Goal: Transaction & Acquisition: Download file/media

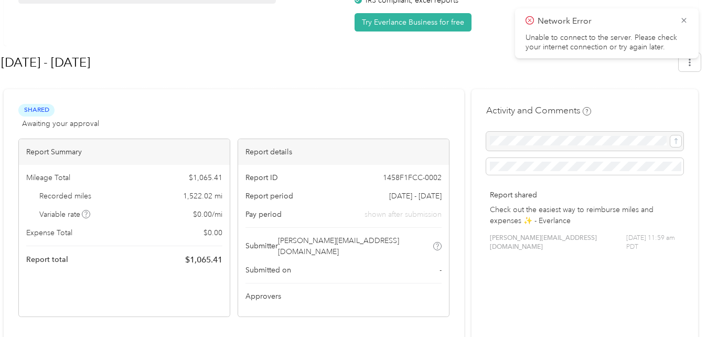
scroll to position [157, 0]
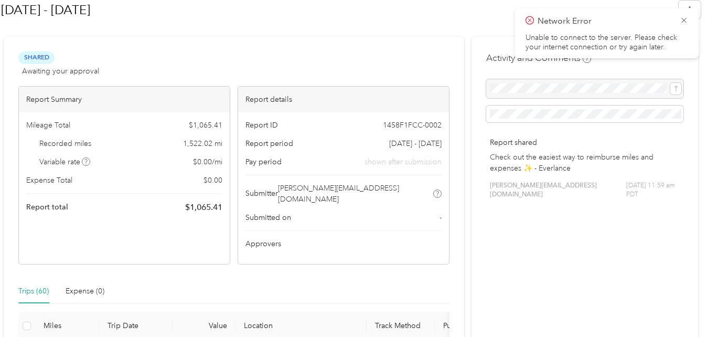
click at [434, 33] on div at bounding box center [351, 32] width 700 height 11
click at [683, 21] on icon at bounding box center [684, 20] width 8 height 9
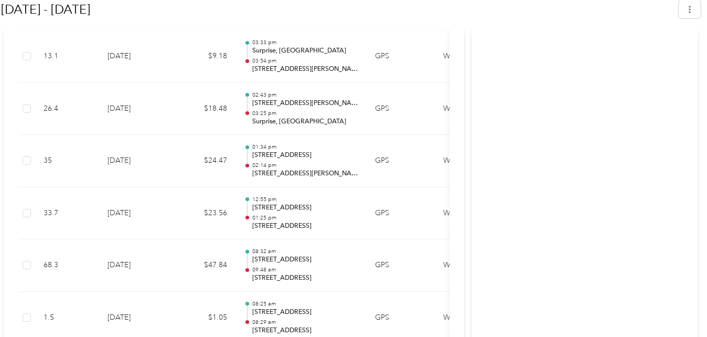
scroll to position [1679, 0]
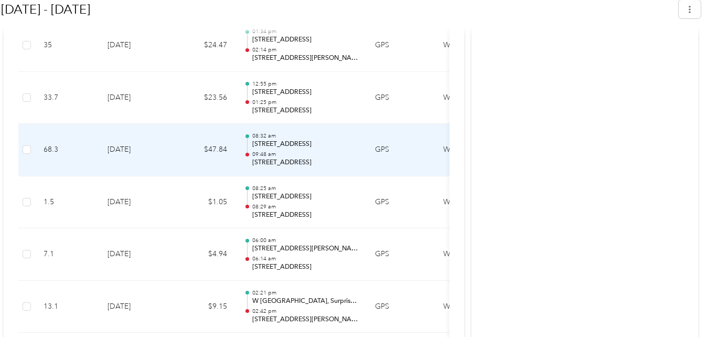
click at [201, 154] on td "$47.84" at bounding box center [204, 150] width 63 height 52
click at [178, 135] on td "$47.84" at bounding box center [204, 150] width 63 height 52
click at [173, 129] on td "$47.84" at bounding box center [204, 150] width 63 height 52
drag, startPoint x: 173, startPoint y: 129, endPoint x: 173, endPoint y: 143, distance: 14.2
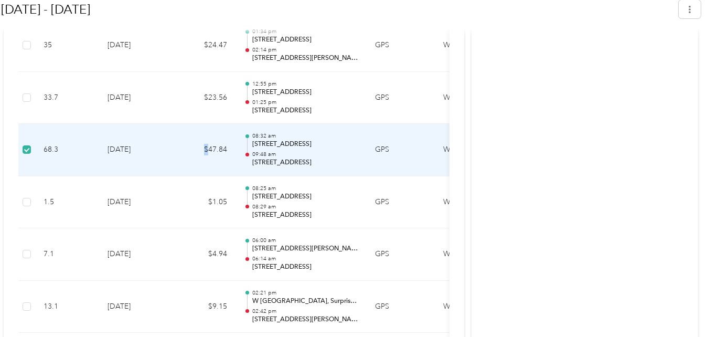
click at [175, 141] on td "$47.84" at bounding box center [204, 150] width 63 height 52
click at [83, 150] on td "68.3" at bounding box center [67, 150] width 64 height 52
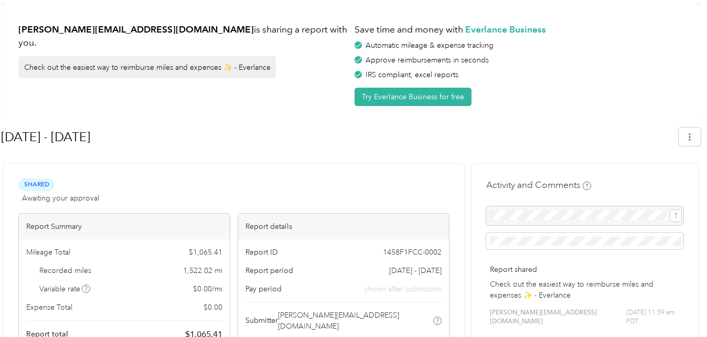
scroll to position [0, 0]
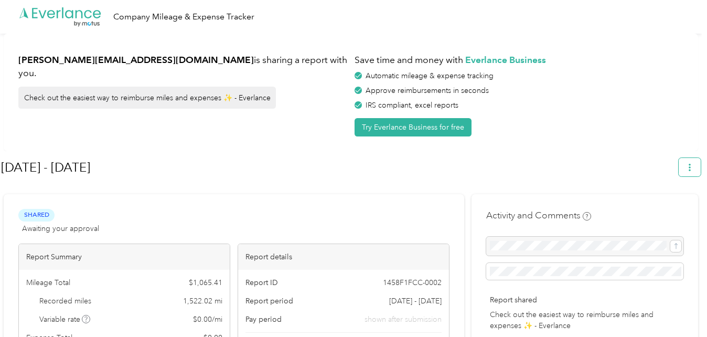
click at [694, 163] on span "button" at bounding box center [689, 167] width 7 height 9
click at [666, 211] on span "Download" at bounding box center [665, 216] width 35 height 11
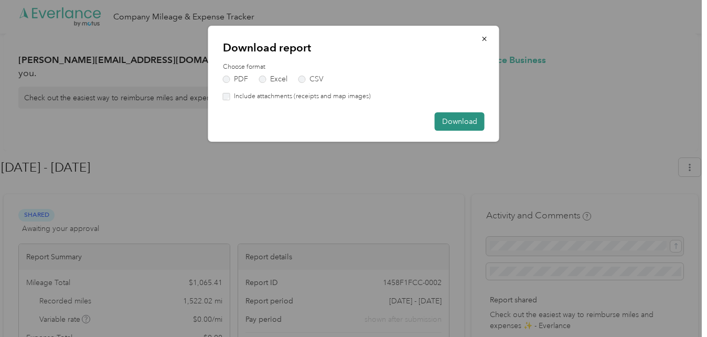
click at [452, 118] on button "Download" at bounding box center [460, 121] width 50 height 18
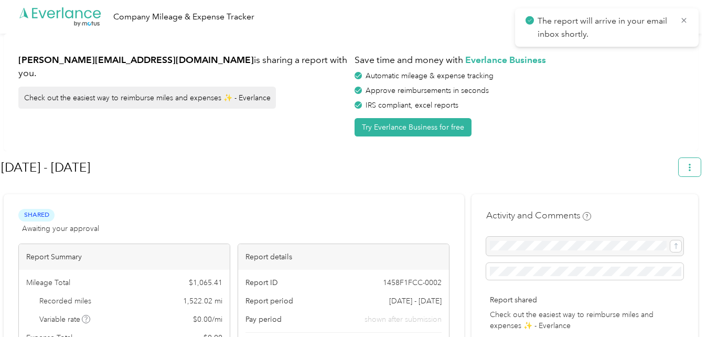
click at [701, 168] on button "button" at bounding box center [690, 167] width 22 height 18
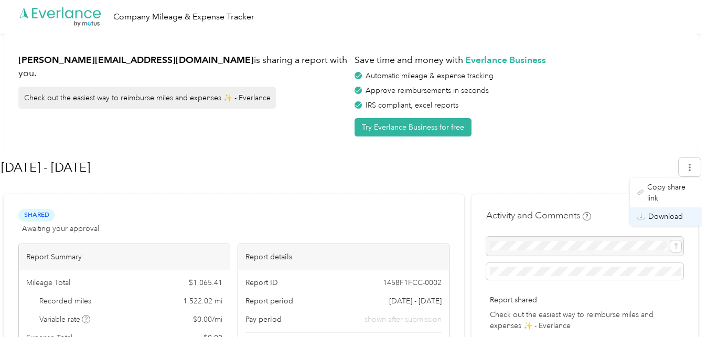
click at [671, 211] on span "Download" at bounding box center [665, 216] width 35 height 11
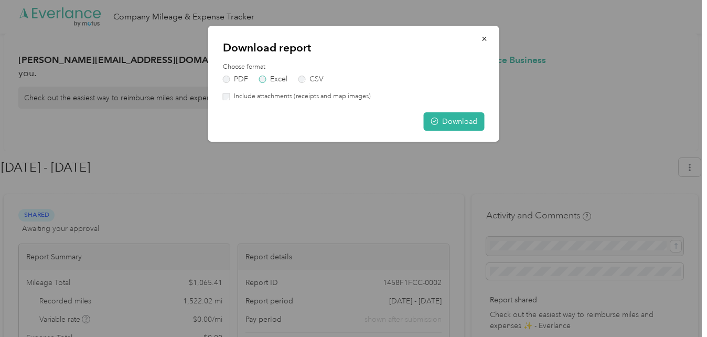
click at [263, 81] on label "Excel" at bounding box center [273, 79] width 28 height 7
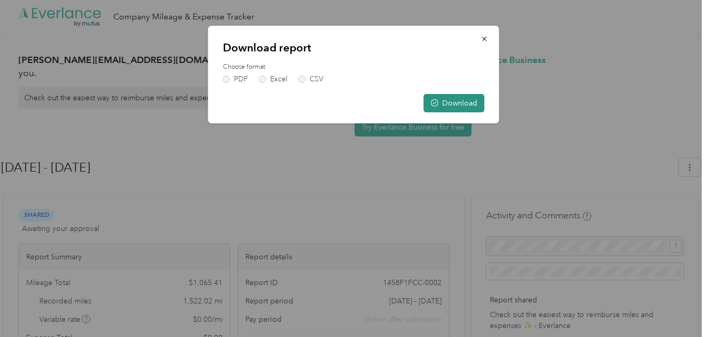
click at [451, 106] on button "Download" at bounding box center [454, 103] width 61 height 18
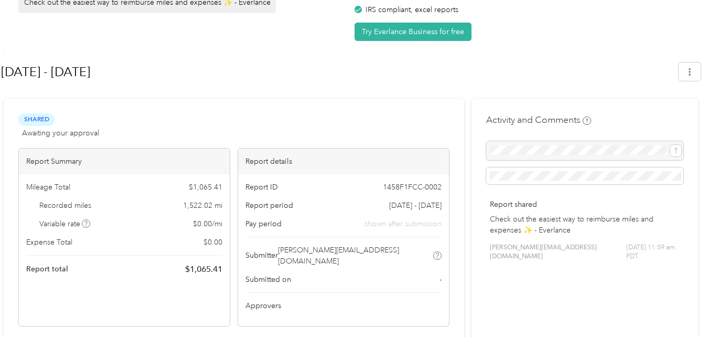
scroll to position [105, 0]
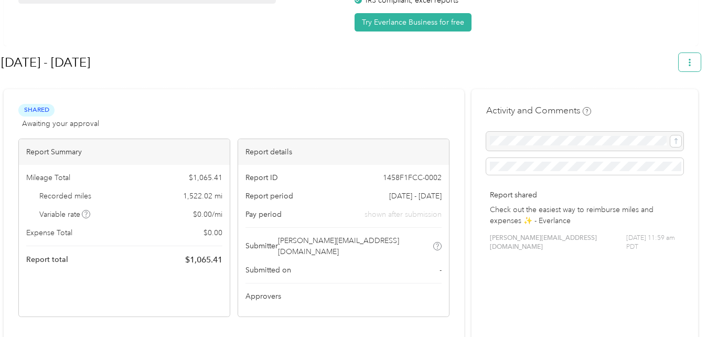
click at [689, 61] on button "button" at bounding box center [690, 62] width 22 height 18
click at [668, 106] on span "Download" at bounding box center [665, 111] width 35 height 11
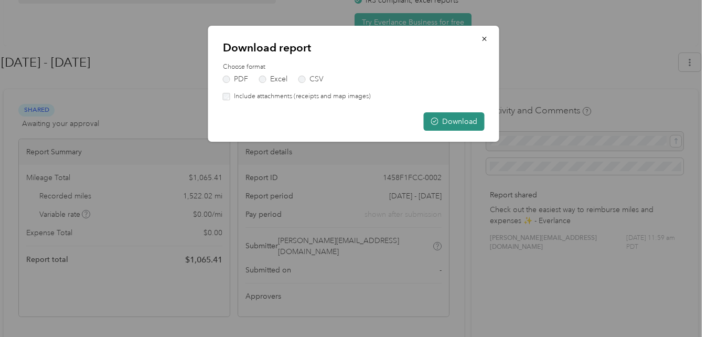
click at [455, 122] on button "Download" at bounding box center [454, 121] width 61 height 18
